Goal: Navigation & Orientation: Find specific page/section

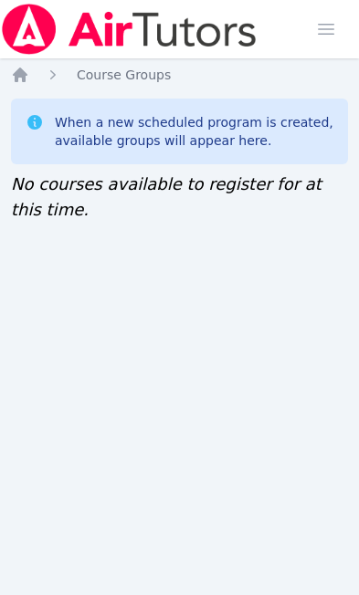
click at [95, 74] on span "Course Groups" at bounding box center [124, 75] width 94 height 15
click at [20, 74] on icon "Breadcrumb" at bounding box center [20, 75] width 15 height 15
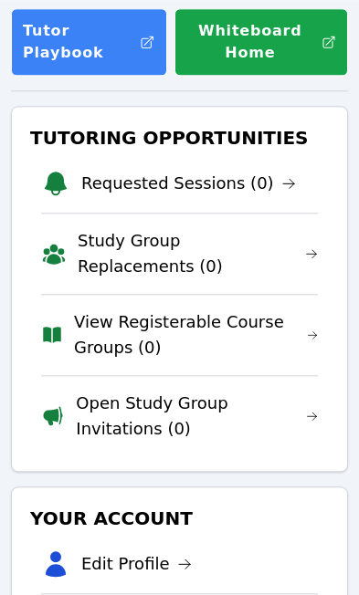
scroll to position [236, 0]
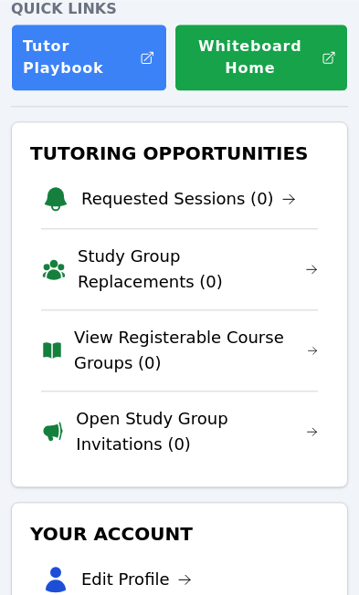
click at [309, 355] on icon at bounding box center [312, 350] width 11 height 15
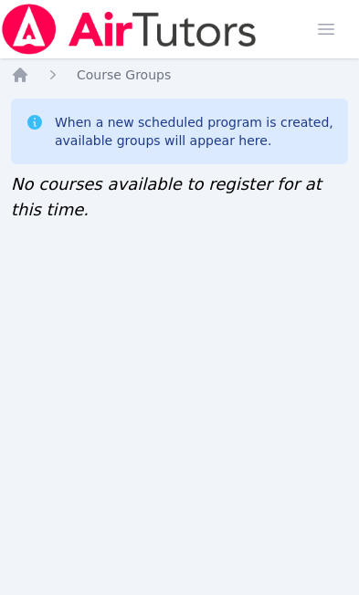
click at [27, 68] on icon "Breadcrumb" at bounding box center [20, 75] width 18 height 18
